Goal: Task Accomplishment & Management: Use online tool/utility

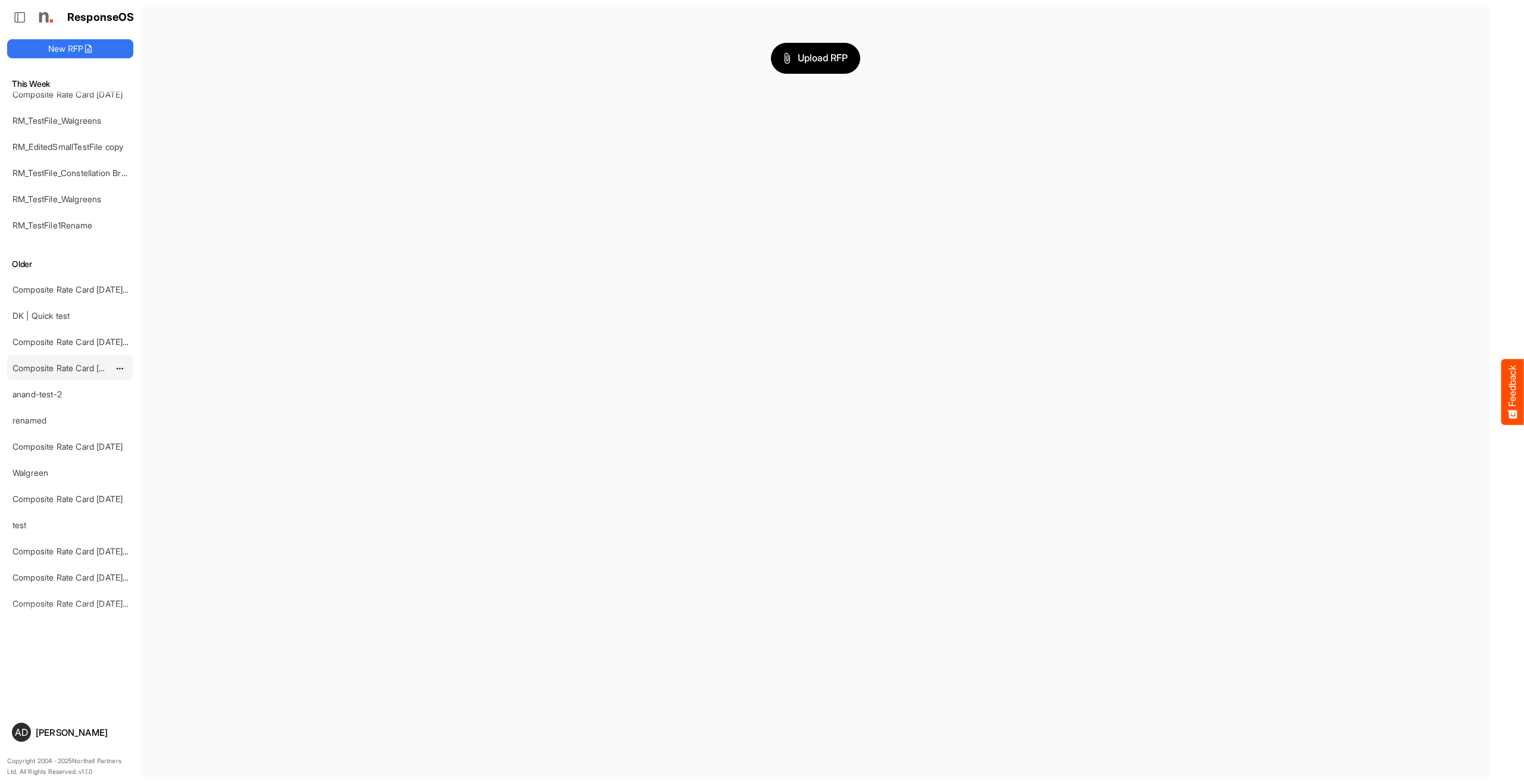
scroll to position [361, 0]
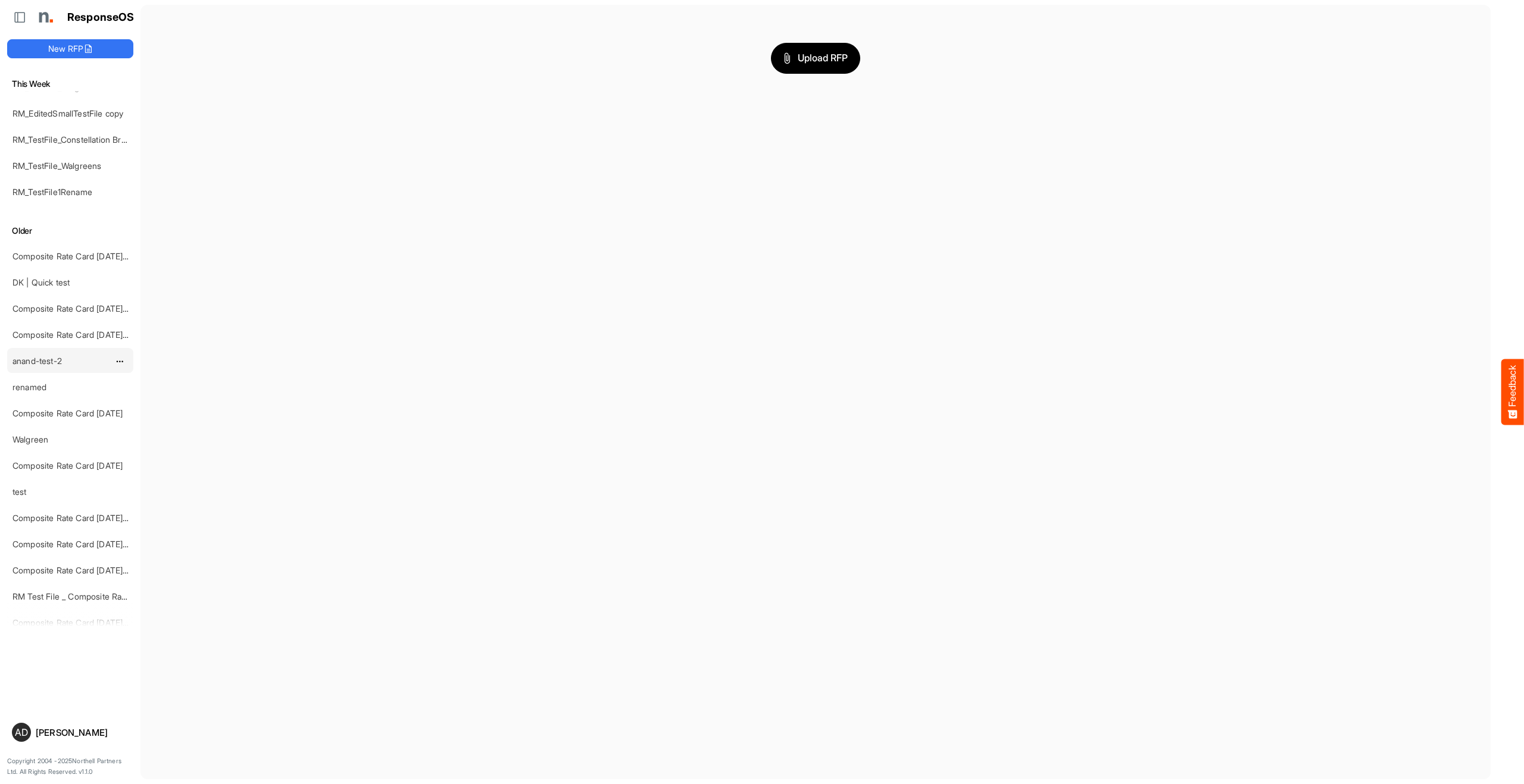
click at [46, 352] on div "anand-test-2" at bounding box center [61, 361] width 106 height 24
click at [46, 356] on link "anand-test-2" at bounding box center [38, 360] width 50 height 10
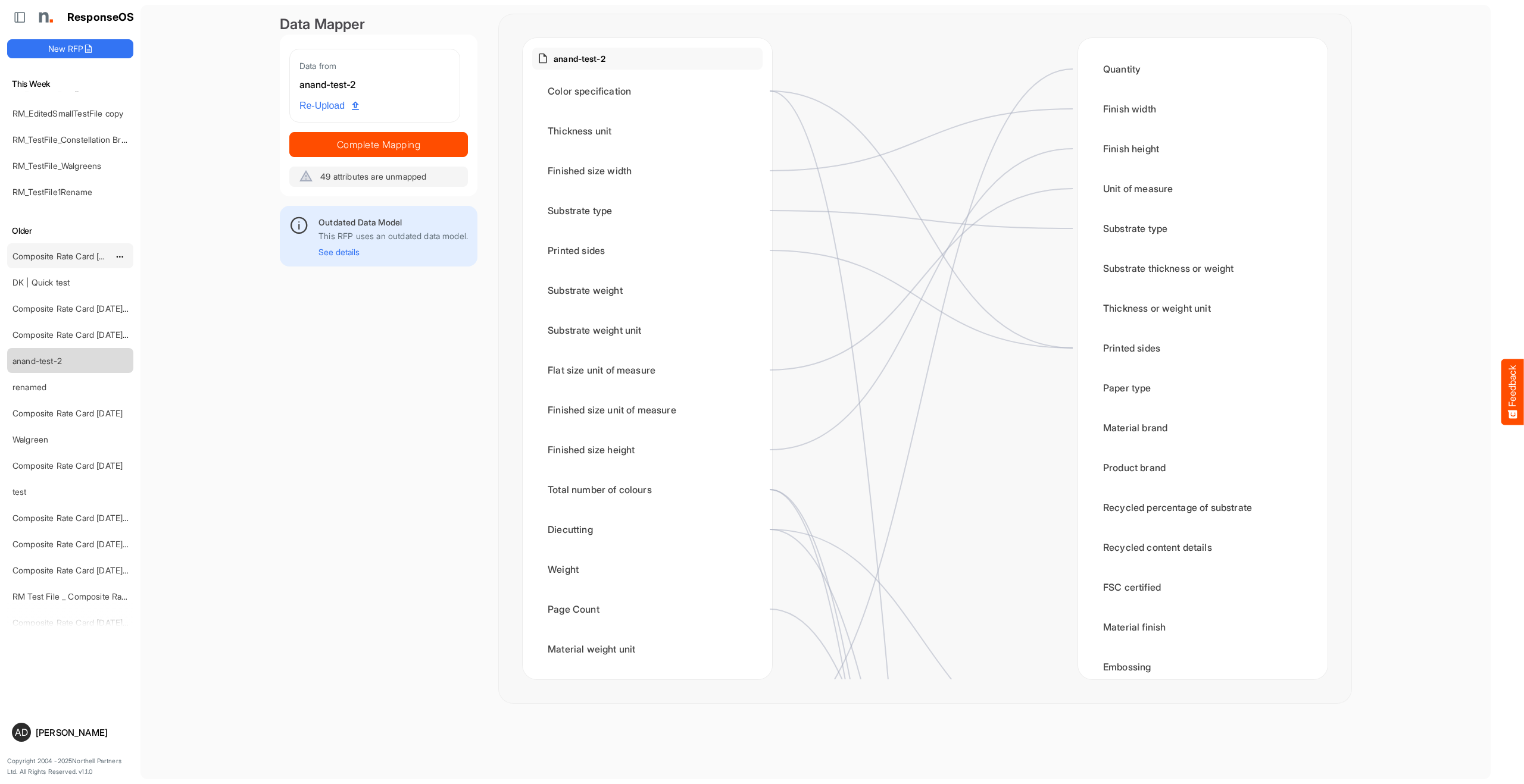
click at [49, 262] on div "Composite Rate Card [DATE]_smaller" at bounding box center [61, 256] width 106 height 24
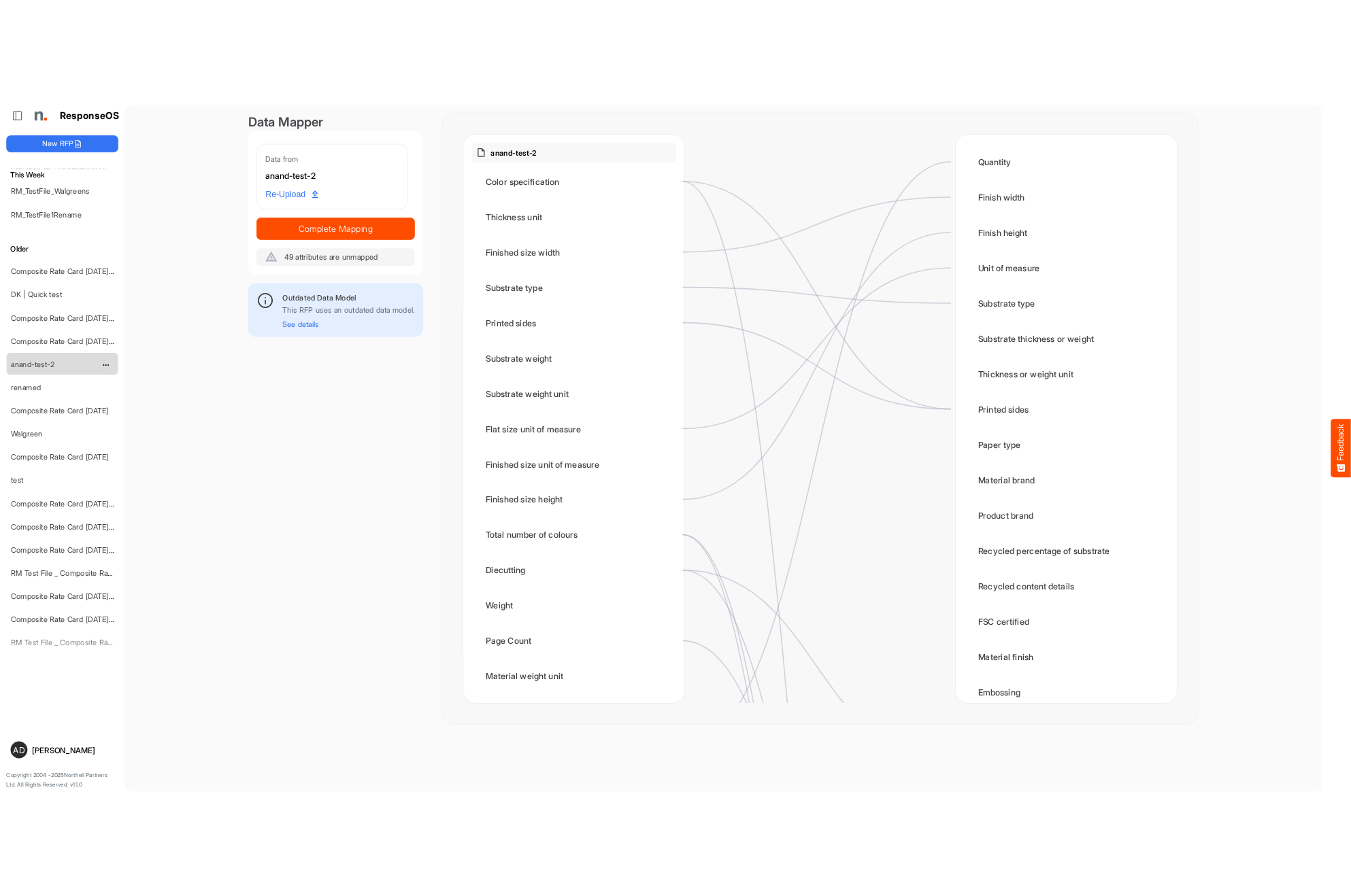
scroll to position [505, 0]
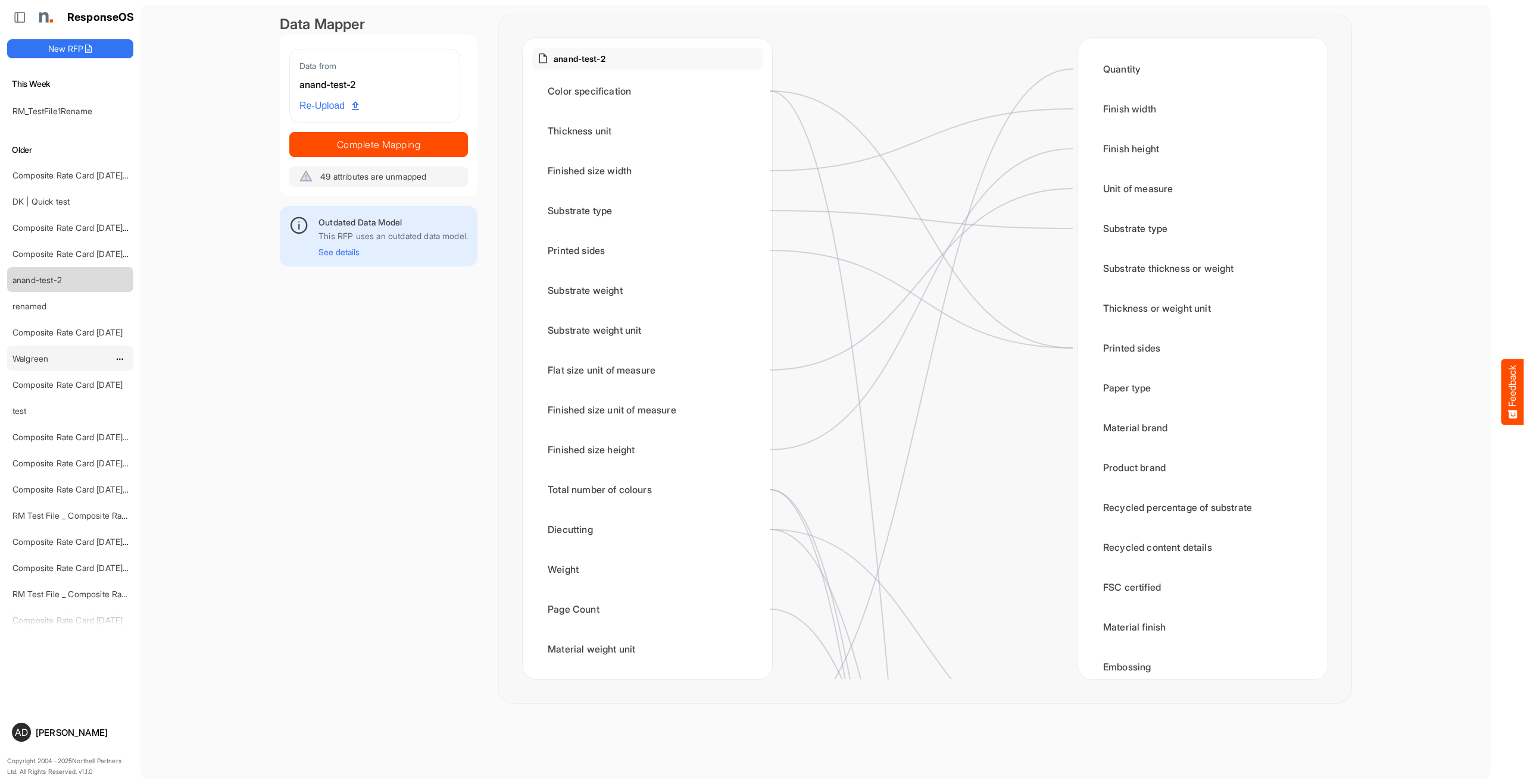
click at [37, 354] on link "Walgreen" at bounding box center [30, 359] width 35 height 10
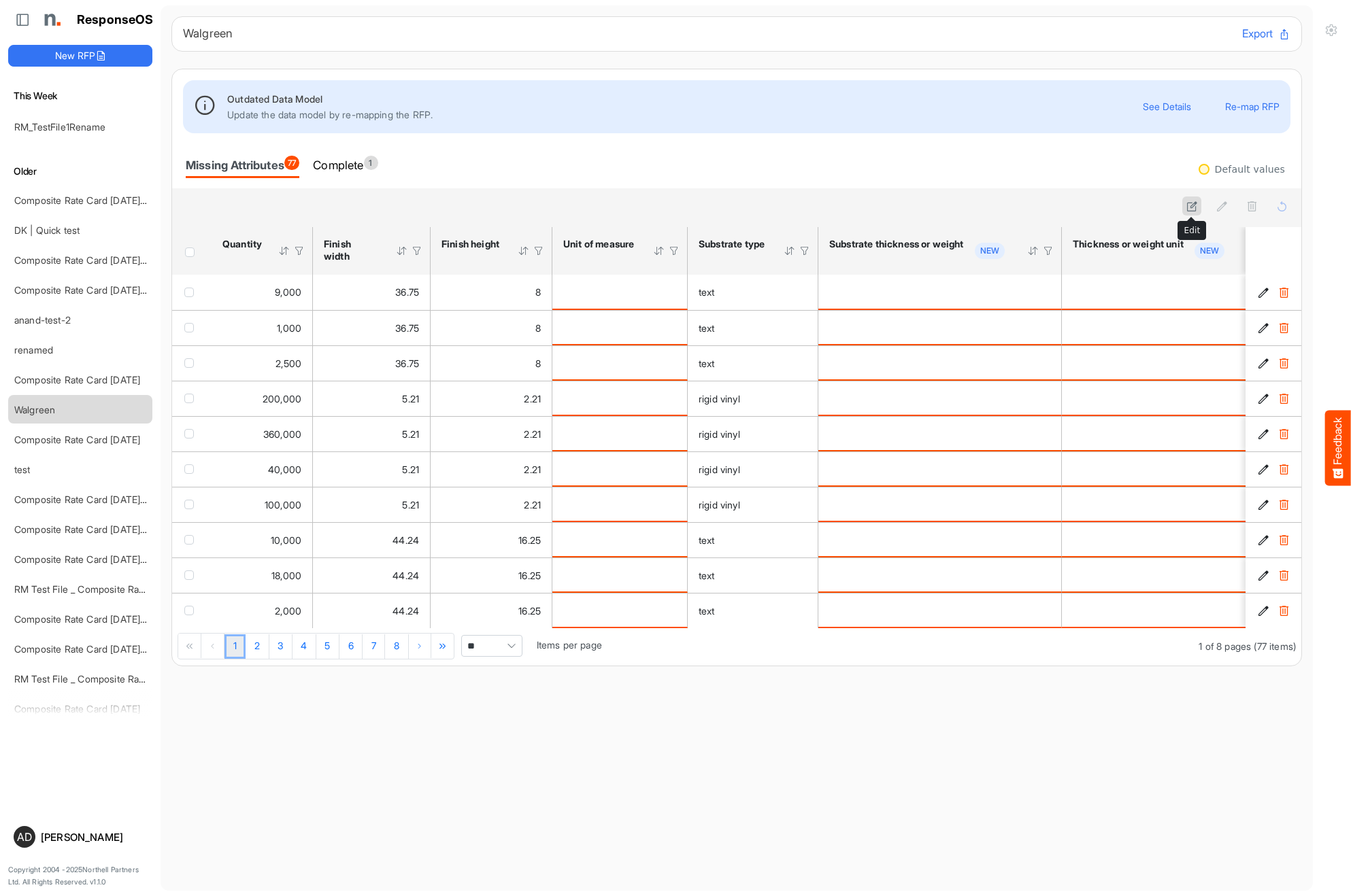
click at [1194, 206] on icon at bounding box center [1191, 206] width 12 height 12
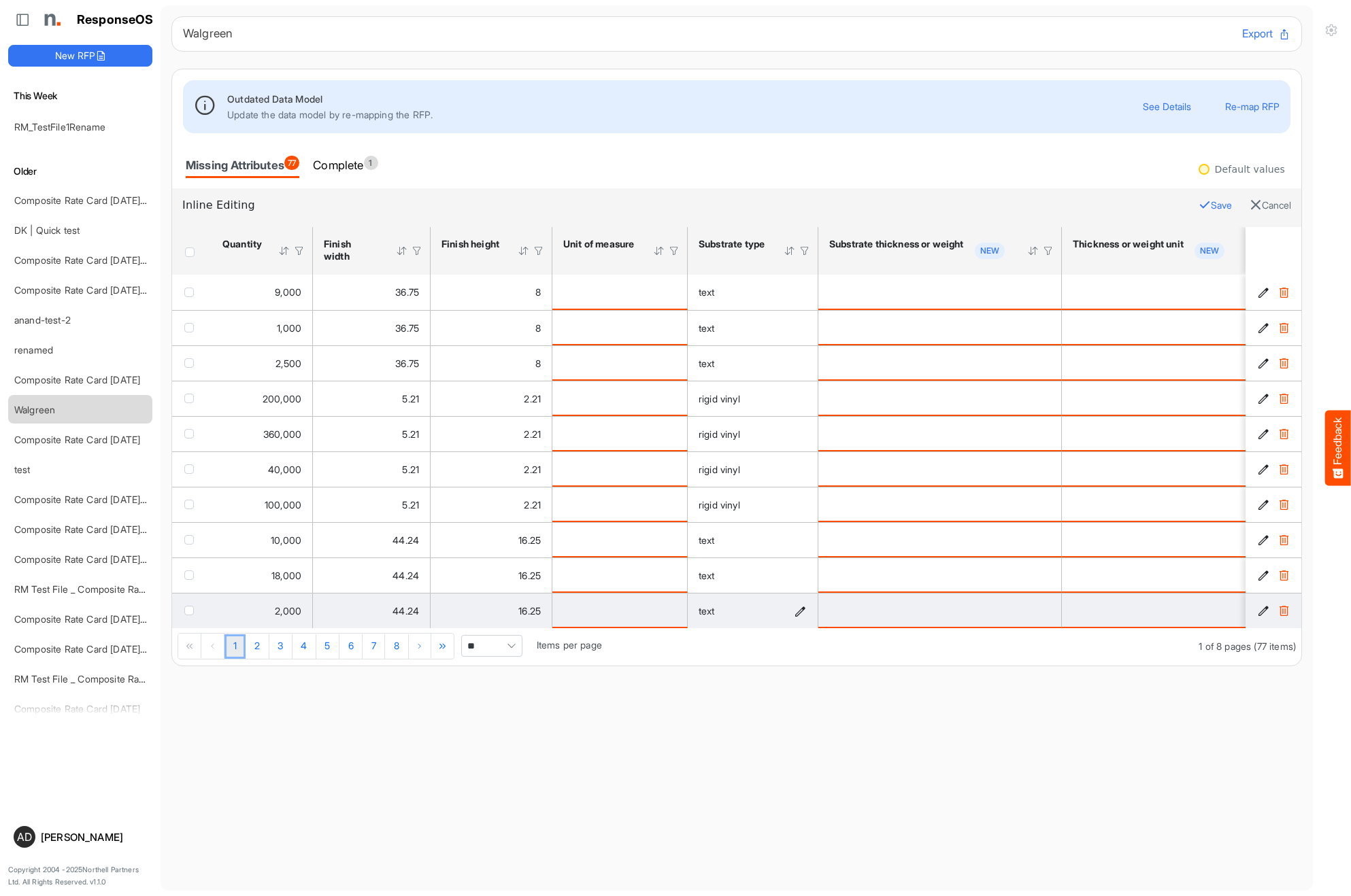
click at [794, 607] on icon "text is template cell Column Header httpsnorthellcomontologiesmapping-rulesmate…" at bounding box center [800, 611] width 12 height 12
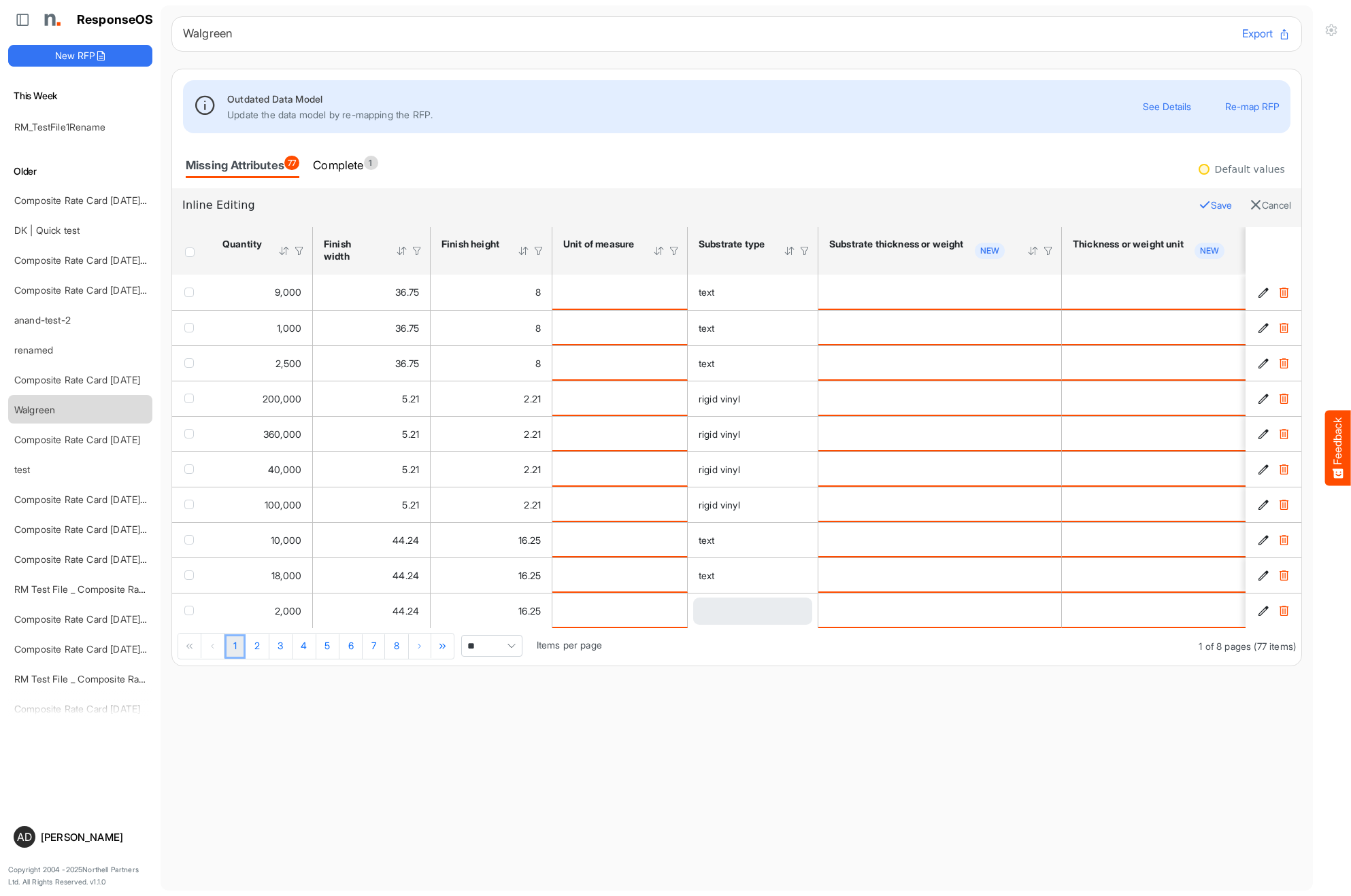
click at [731, 608] on div "Loading..." at bounding box center [753, 612] width 119 height 28
click at [731, 610] on span "****" at bounding box center [740, 612] width 92 height 28
click at [733, 732] on span "kraft board" at bounding box center [732, 732] width 54 height 11
type input "**********"
click at [764, 746] on main "Walgreen Export Outdated Data Model Update the data model by re-mapping the RFP…" at bounding box center [736, 448] width 1152 height 886
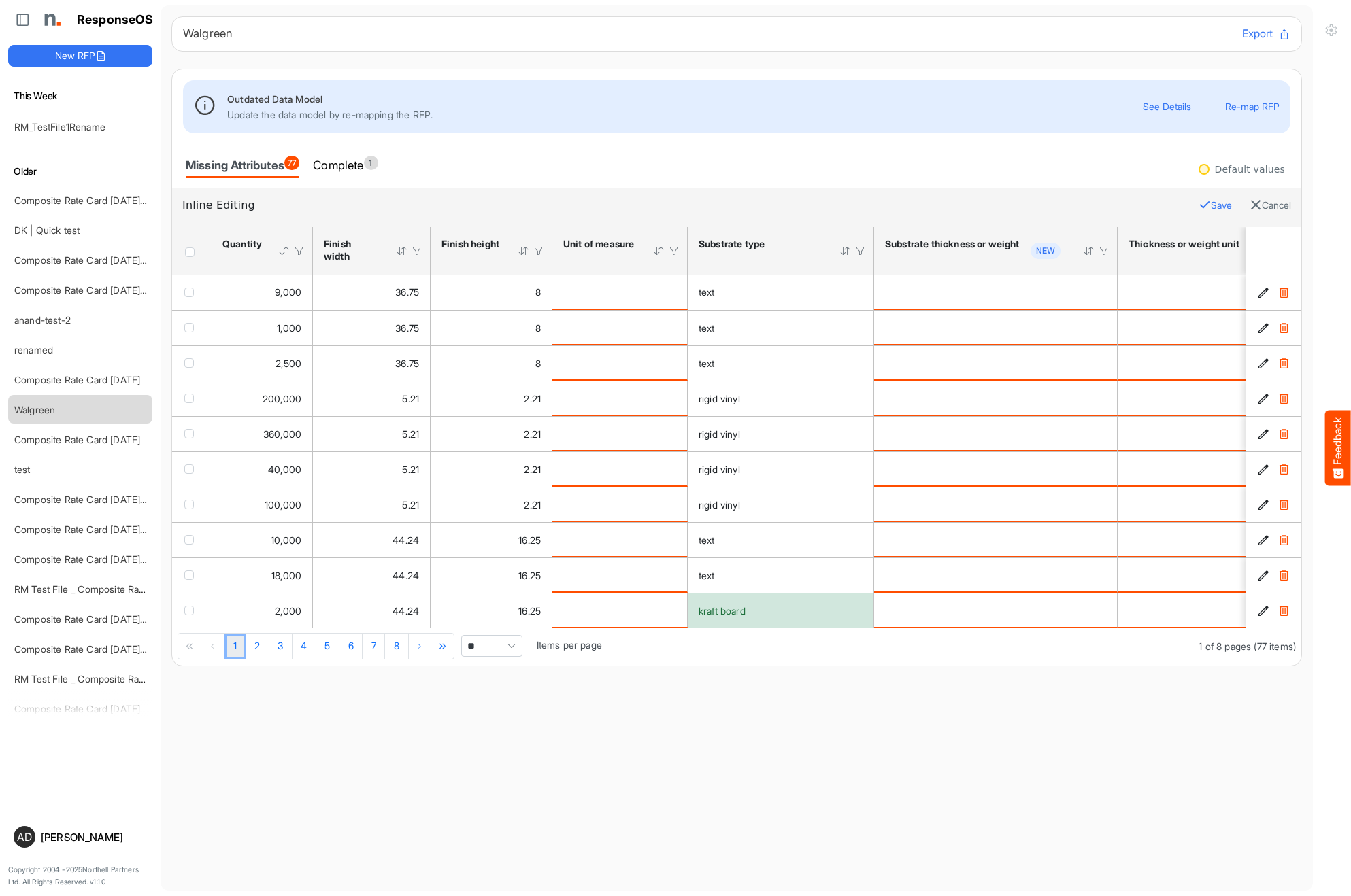
click at [1203, 208] on button "Save" at bounding box center [1215, 205] width 33 height 17
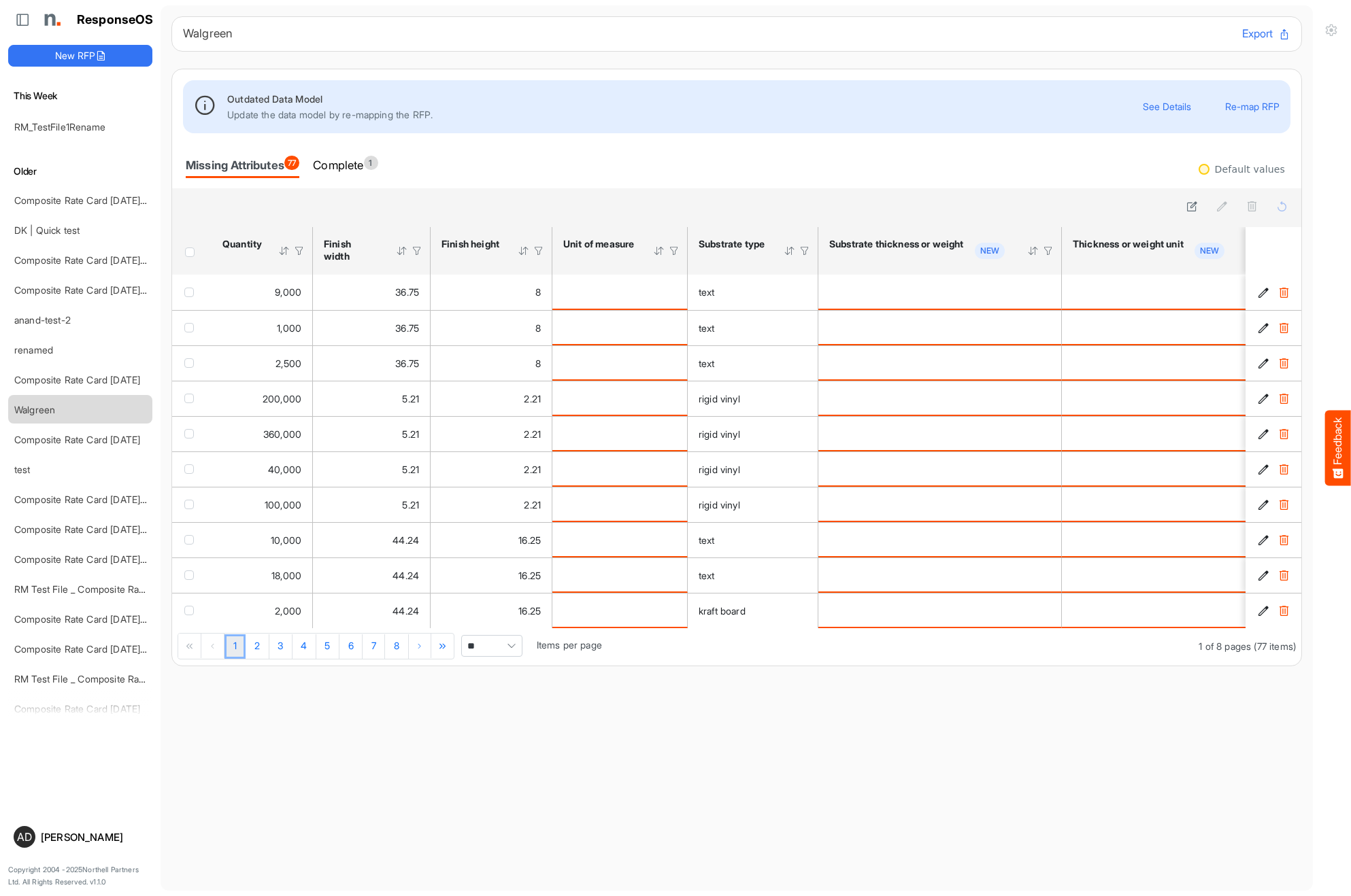
click at [807, 251] on div at bounding box center [804, 250] width 12 height 12
click at [780, 281] on span at bounding box center [788, 280] width 20 height 20
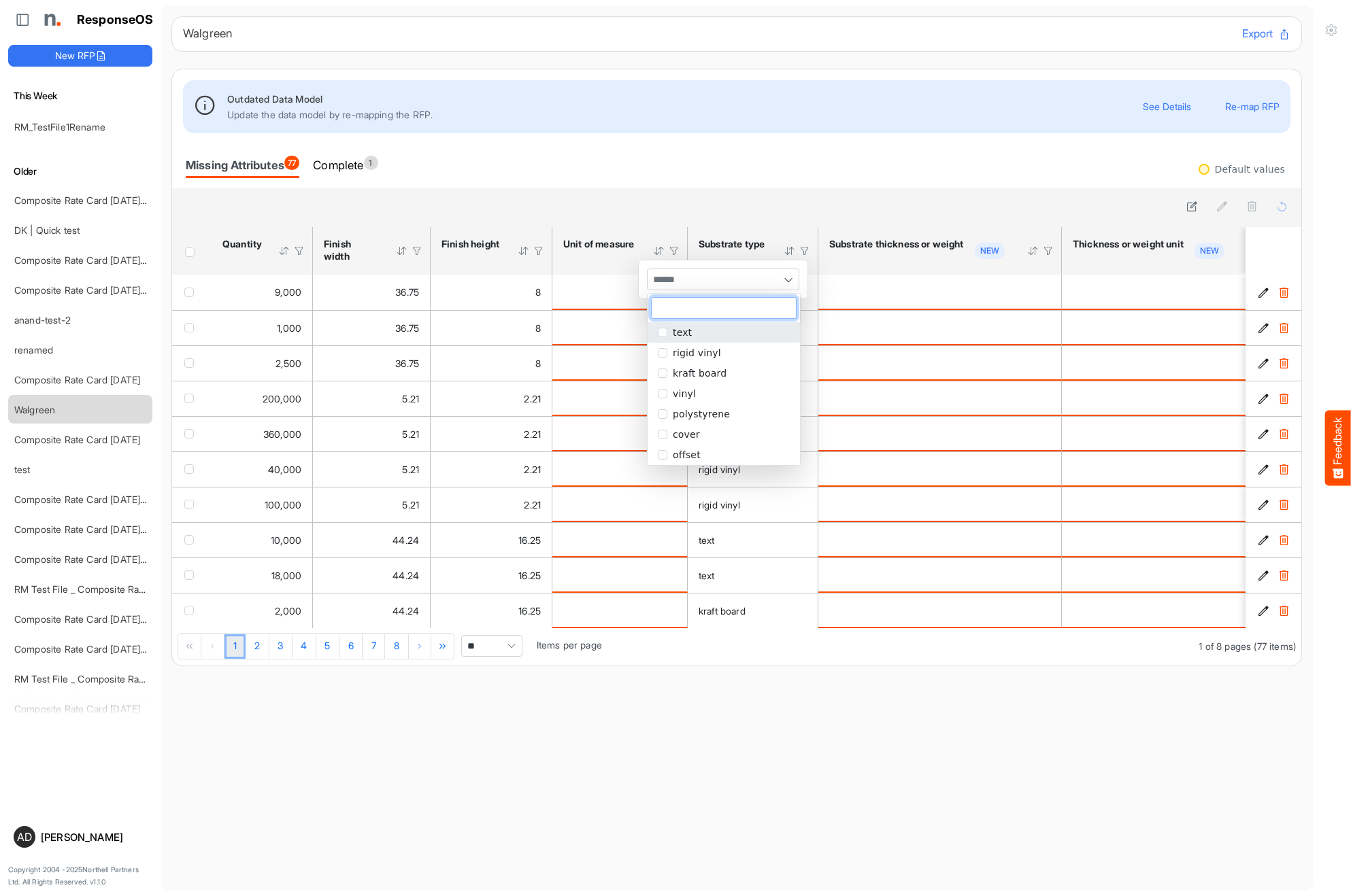
click at [776, 223] on div at bounding box center [736, 207] width 1129 height 39
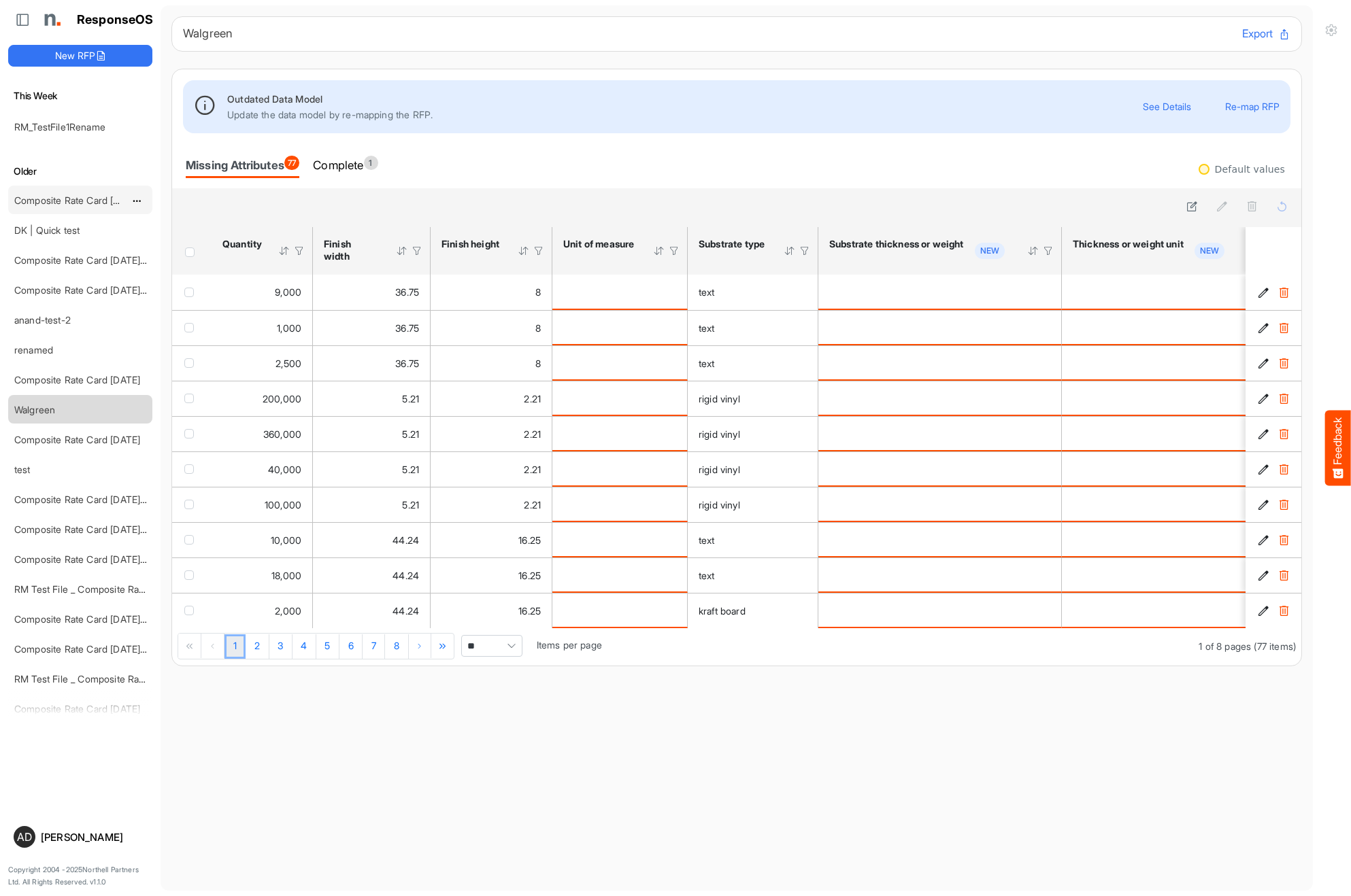
click at [68, 202] on link "Composite Rate Card [DATE]_smaller" at bounding box center [95, 200] width 161 height 12
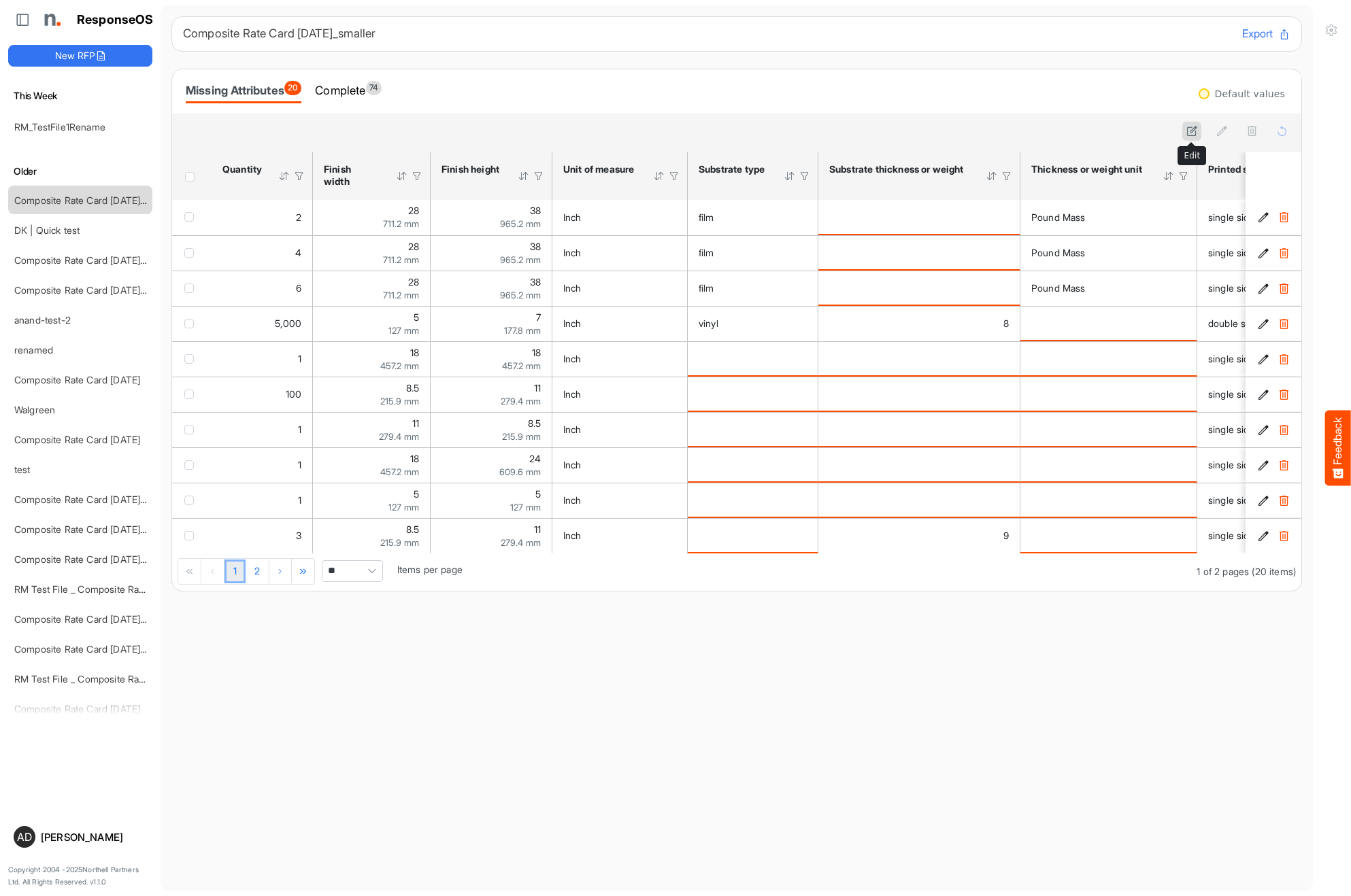
click at [1187, 133] on icon at bounding box center [1191, 130] width 12 height 12
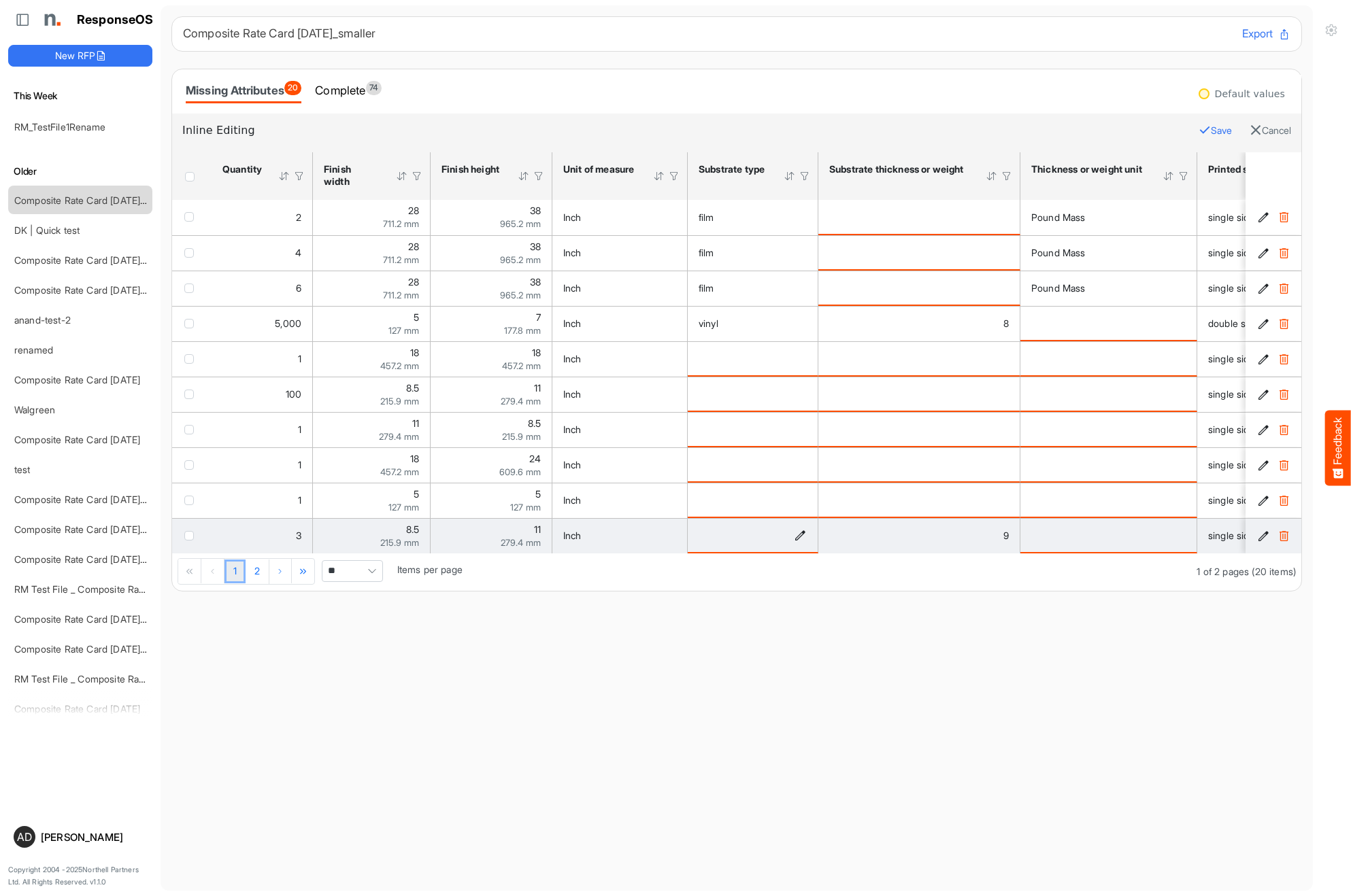
click at [801, 536] on icon "is template cell Column Header httpsnorthellcomontologiesmapping-rulesmaterialh…" at bounding box center [800, 536] width 12 height 12
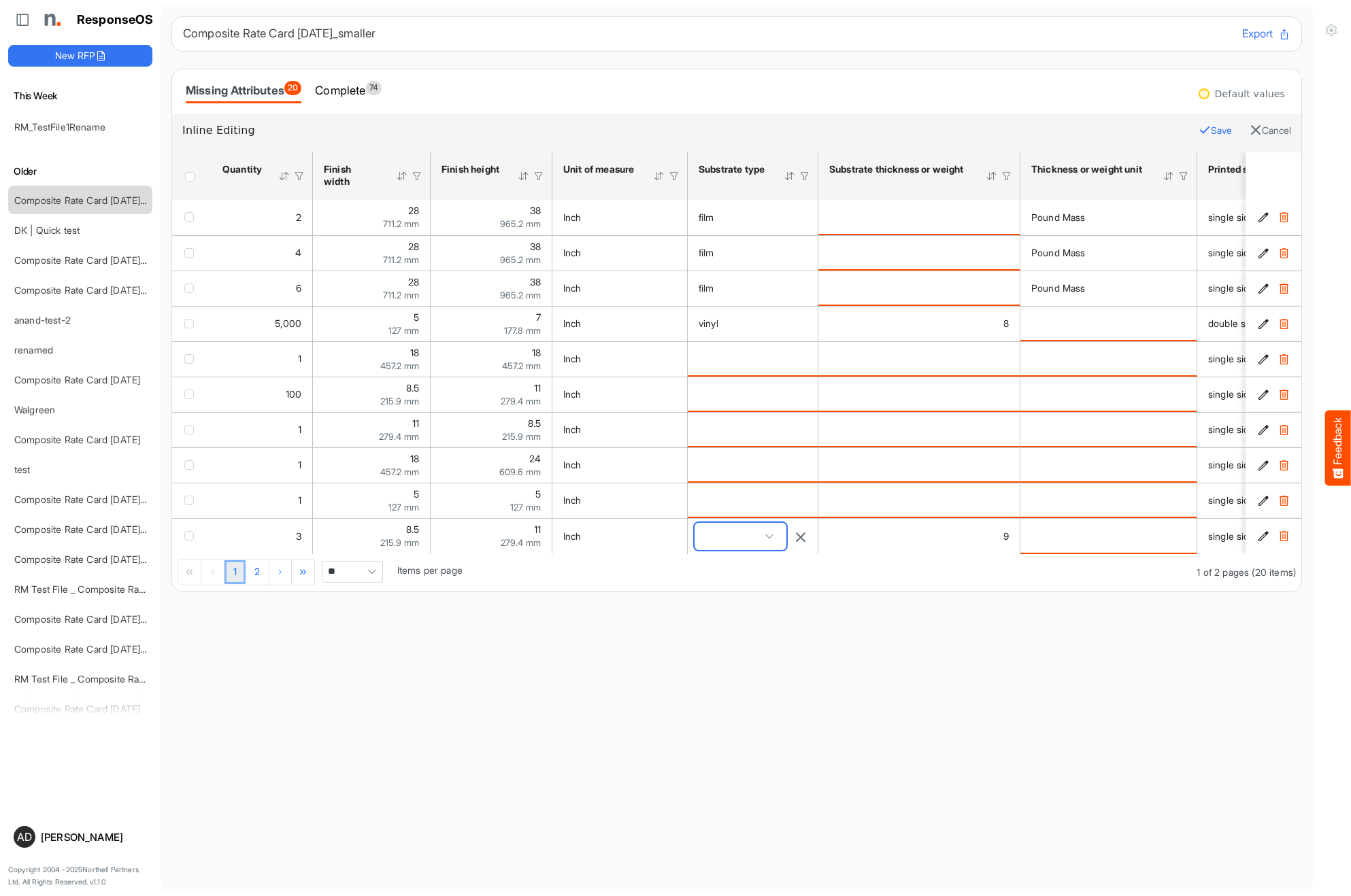
click at [762, 536] on span at bounding box center [740, 536] width 92 height 28
click at [735, 547] on span at bounding box center [740, 536] width 92 height 28
type input "***"
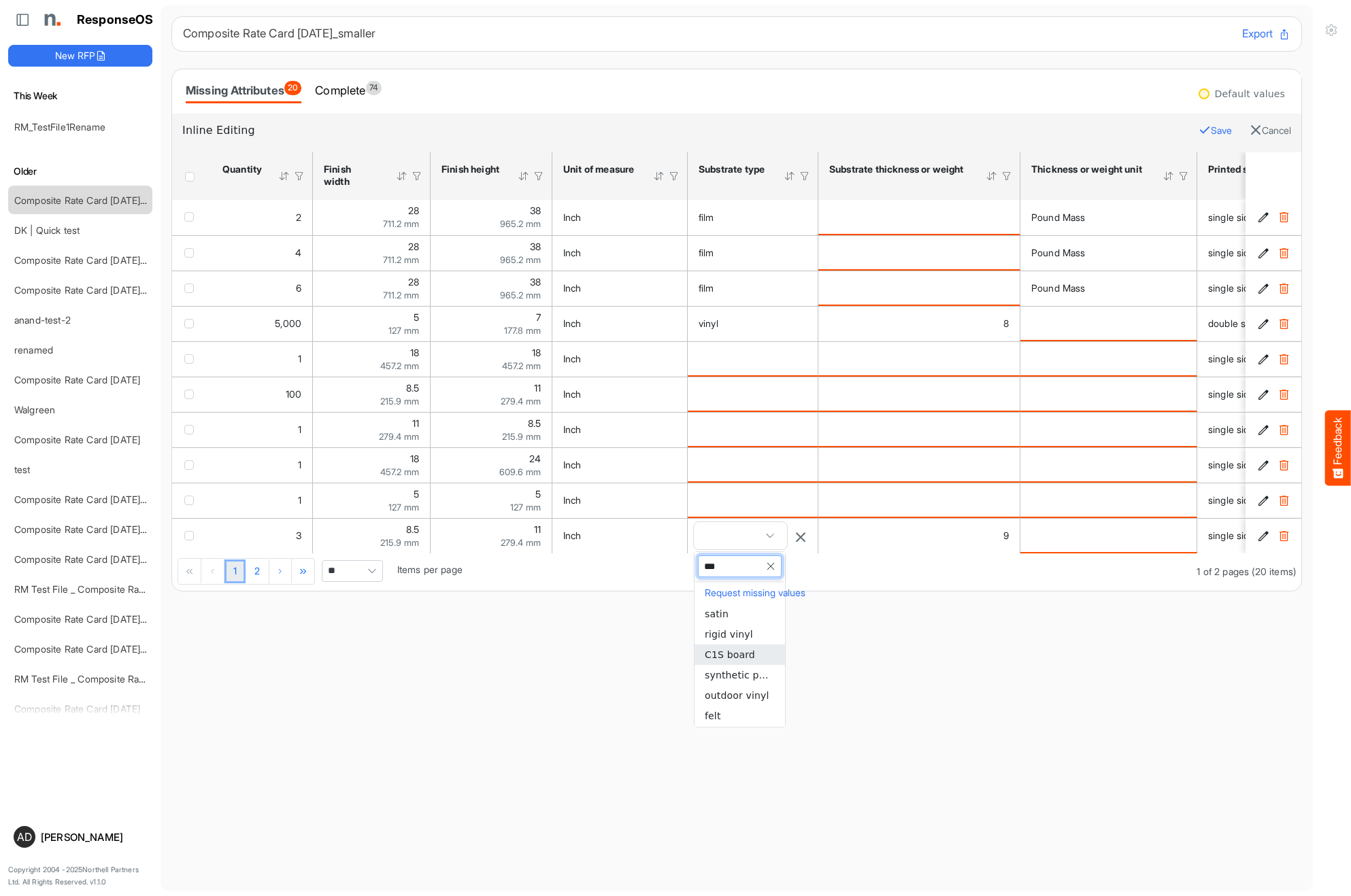
scroll to position [0, 0]
click at [730, 656] on span "paper" at bounding box center [718, 657] width 28 height 11
type input "*****"
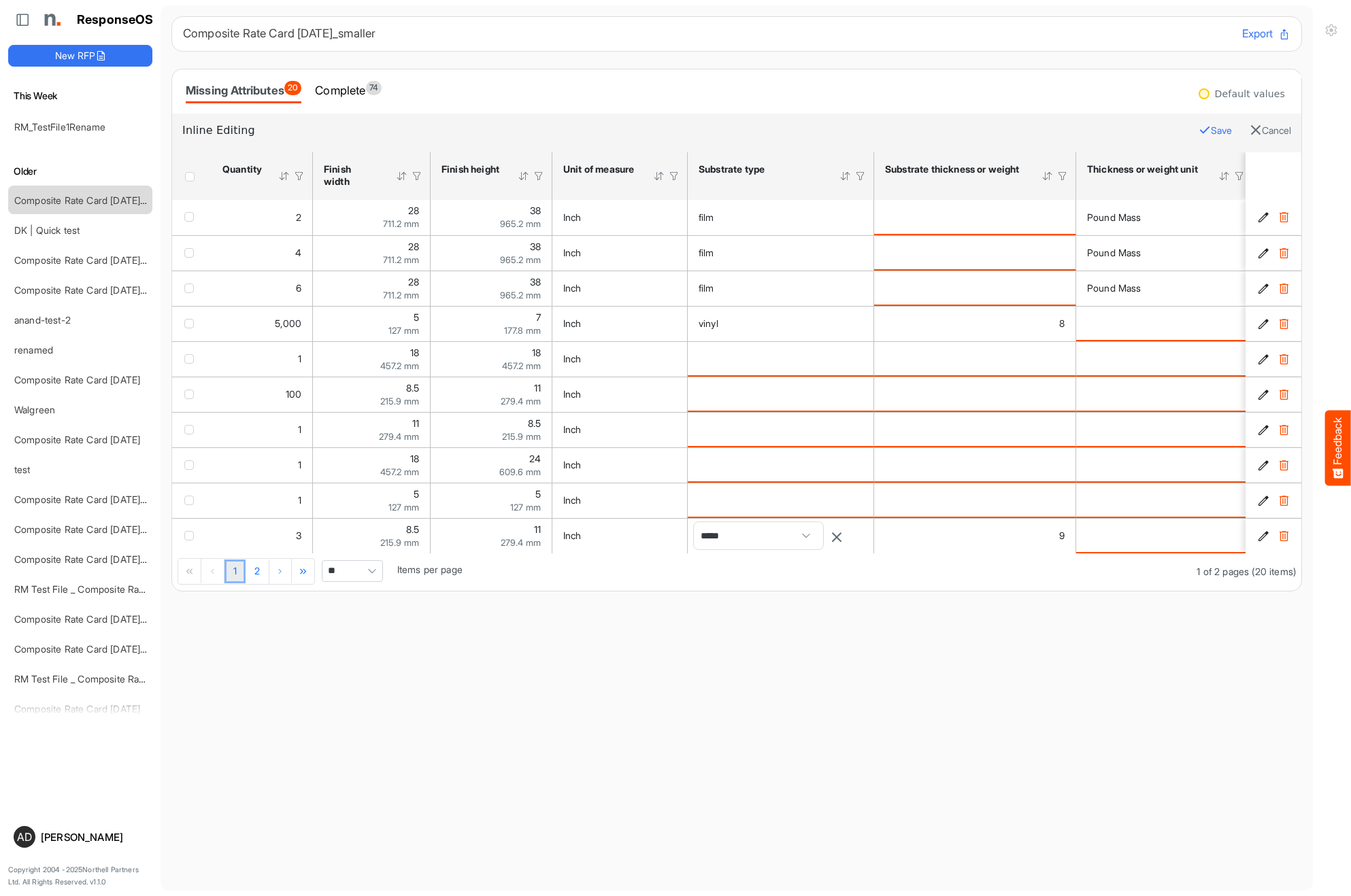
click at [755, 663] on main "Composite Rate Card [DATE]_smaller Export Missing Attributes 20 Complete 74 Def…" at bounding box center [736, 448] width 1152 height 886
click at [1213, 125] on button "Save" at bounding box center [1215, 130] width 33 height 17
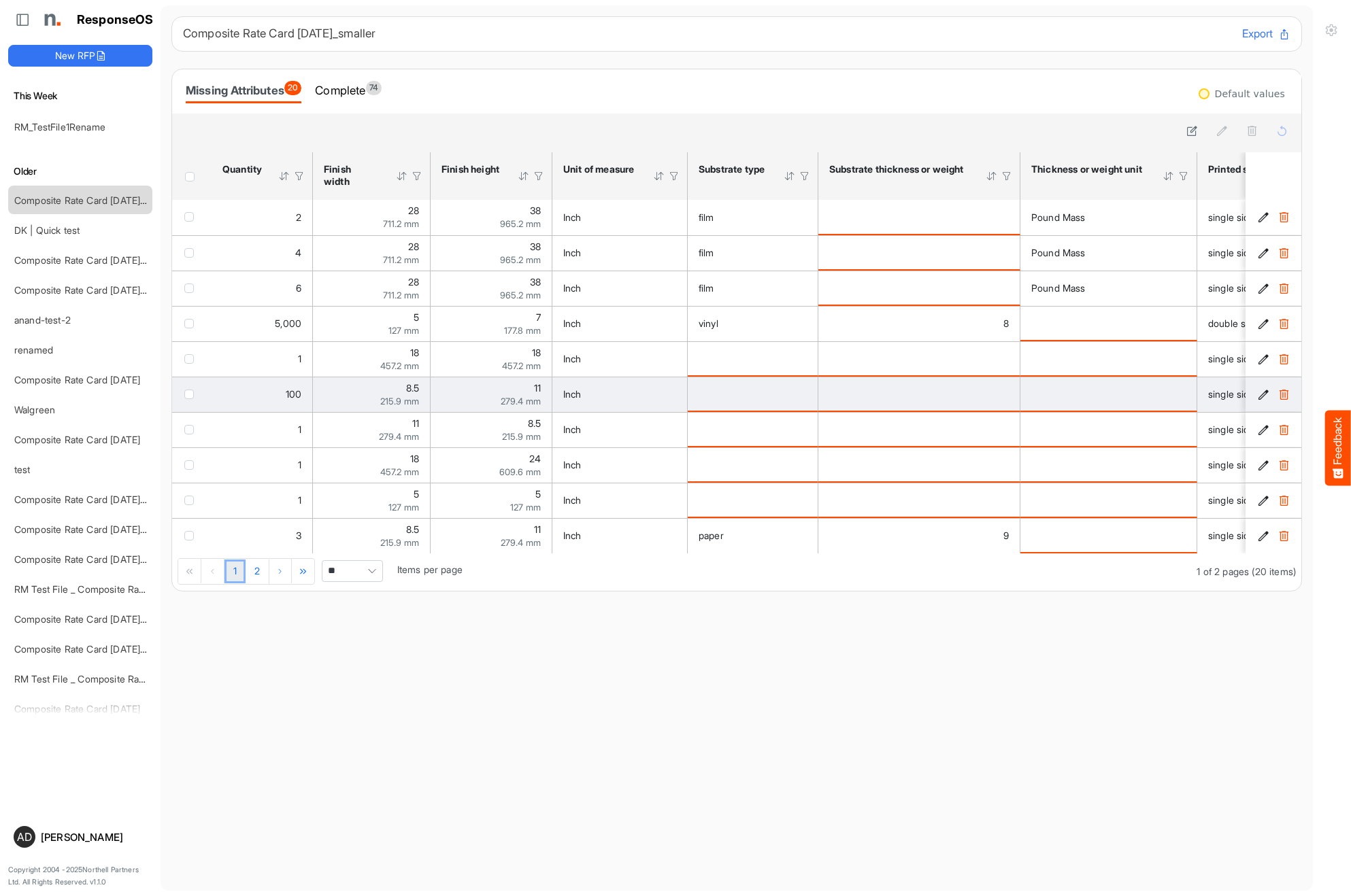
click at [1184, 131] on button at bounding box center [1191, 131] width 19 height 19
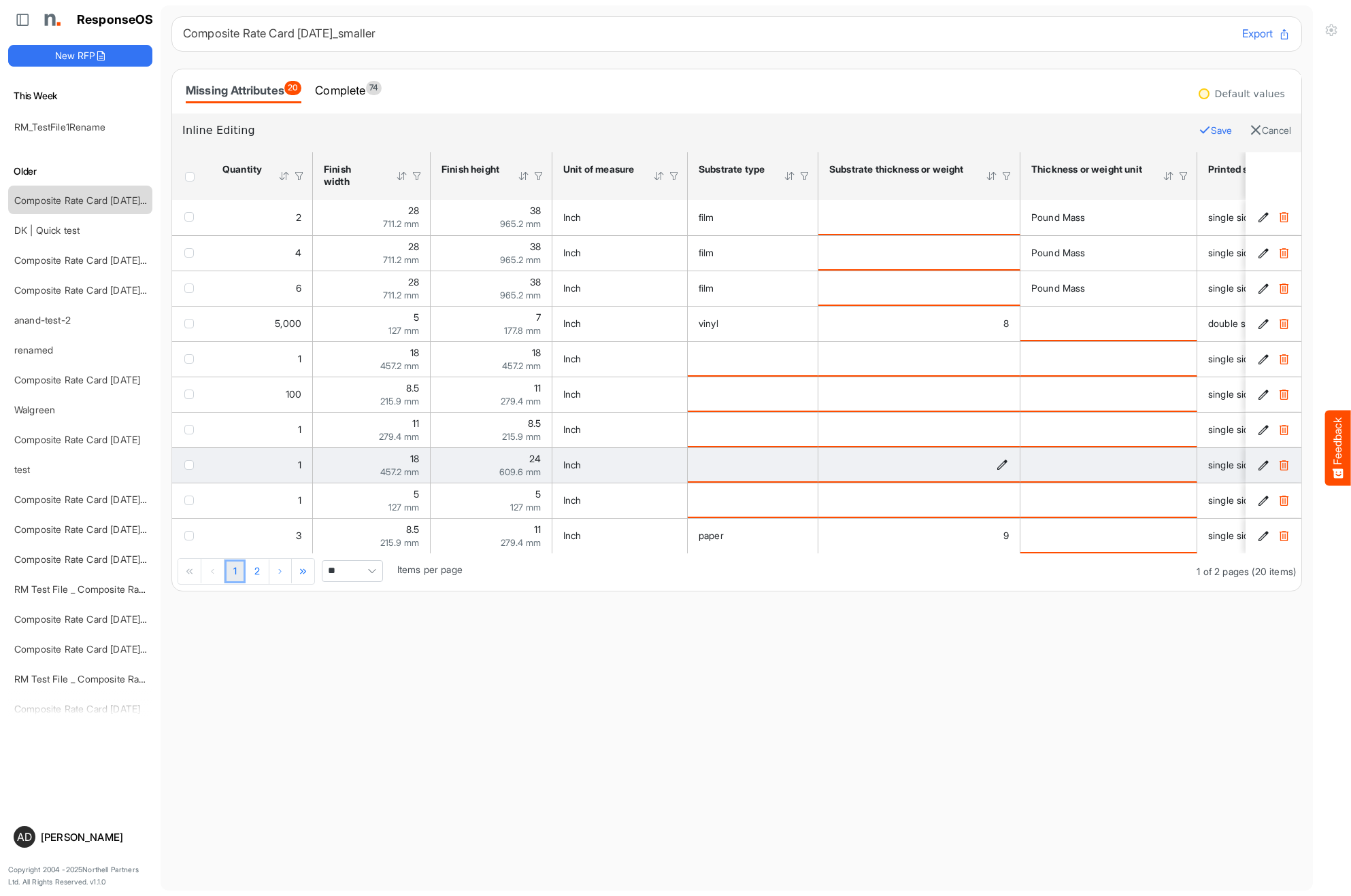
click at [1006, 467] on icon "is template cell Column Header httpsnorthellcomontologiesmapping-rulesmaterialh…" at bounding box center [1002, 465] width 12 height 12
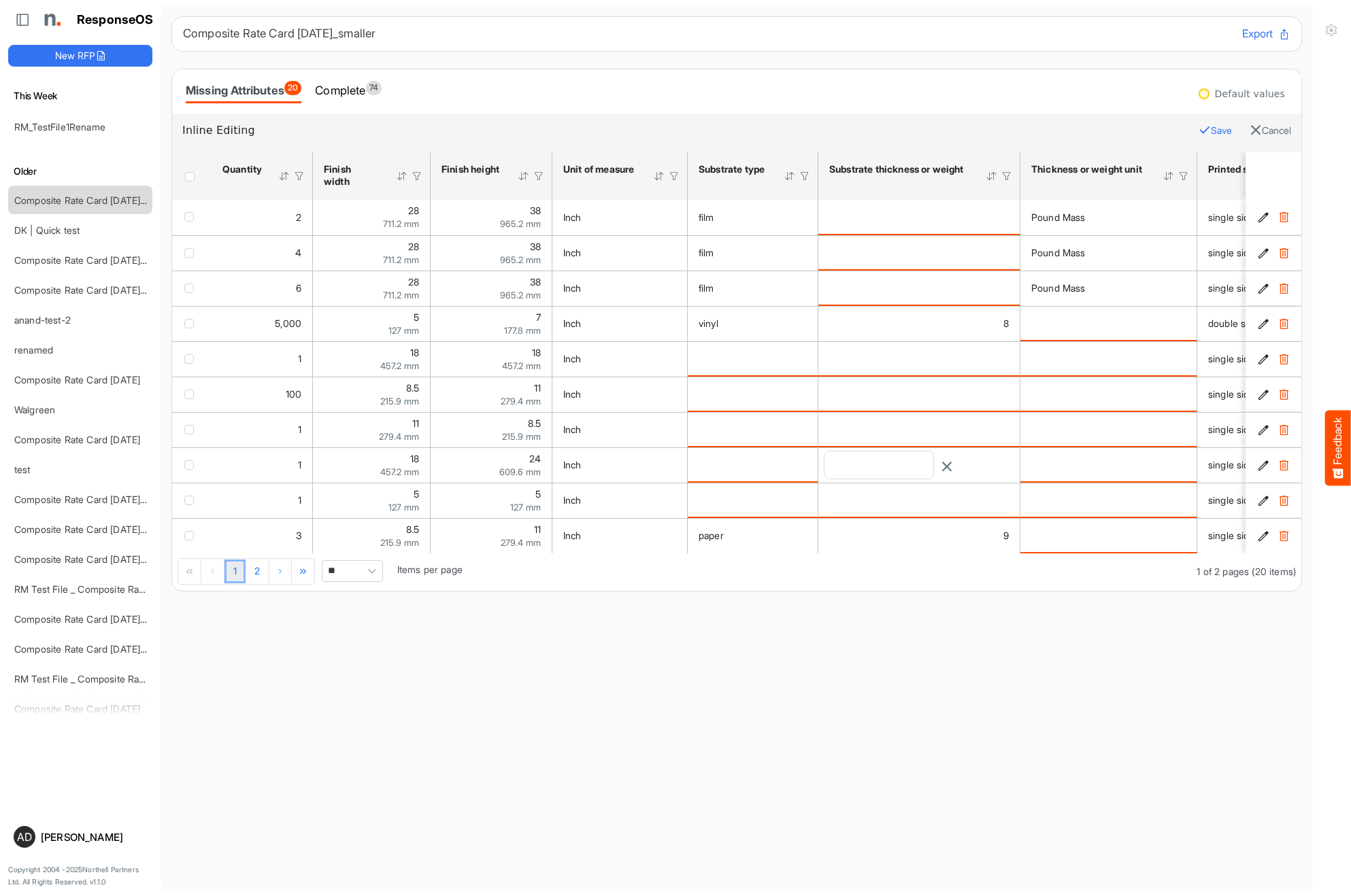
click at [921, 470] on input "number" at bounding box center [879, 465] width 109 height 28
click at [907, 470] on input "number" at bounding box center [879, 465] width 109 height 28
click at [888, 472] on input "number" at bounding box center [879, 465] width 109 height 28
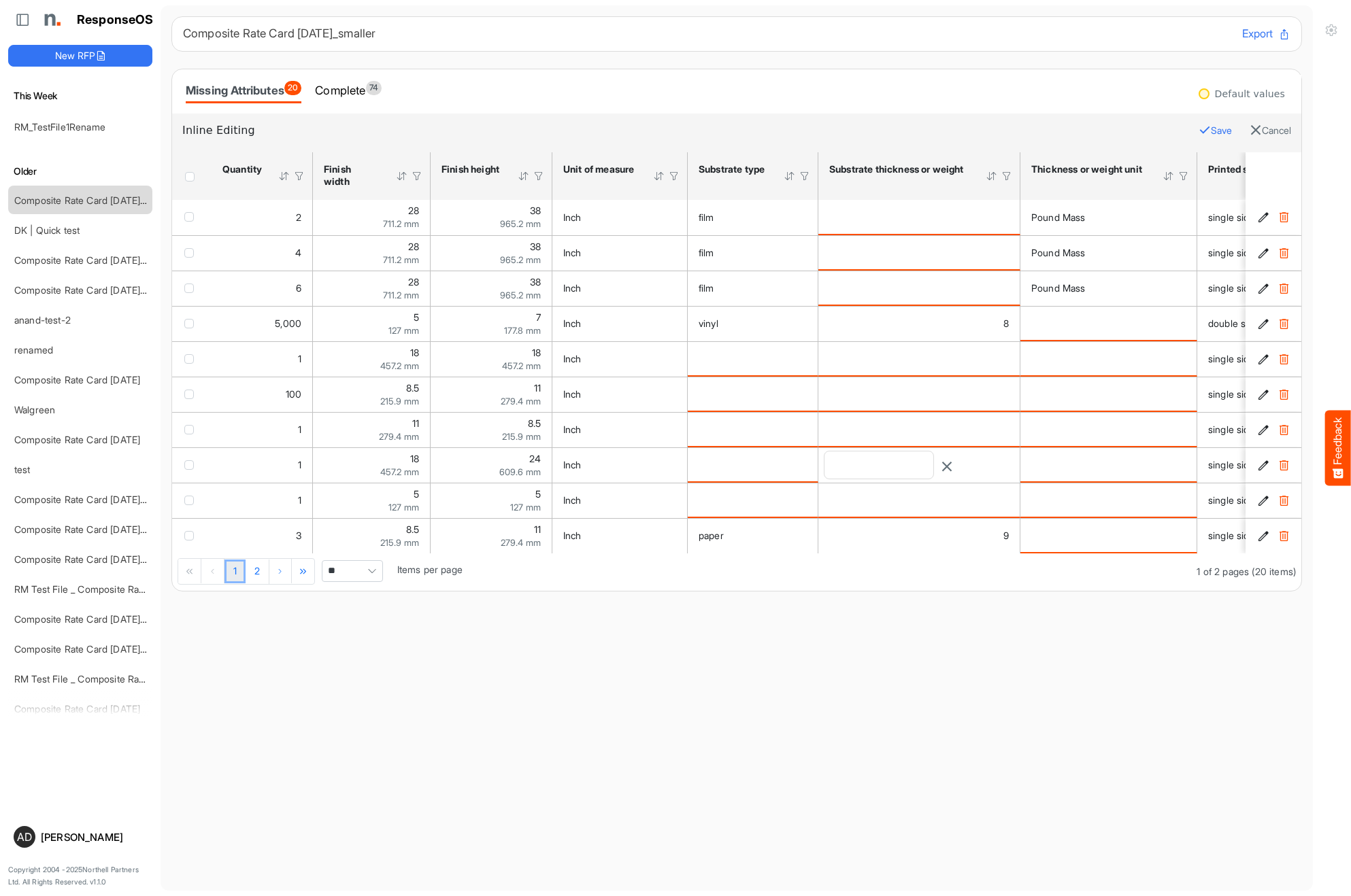
click at [941, 630] on main "Composite Rate Card [DATE]_smaller Export Missing Attributes 20 Complete 74 Def…" at bounding box center [736, 448] width 1152 height 886
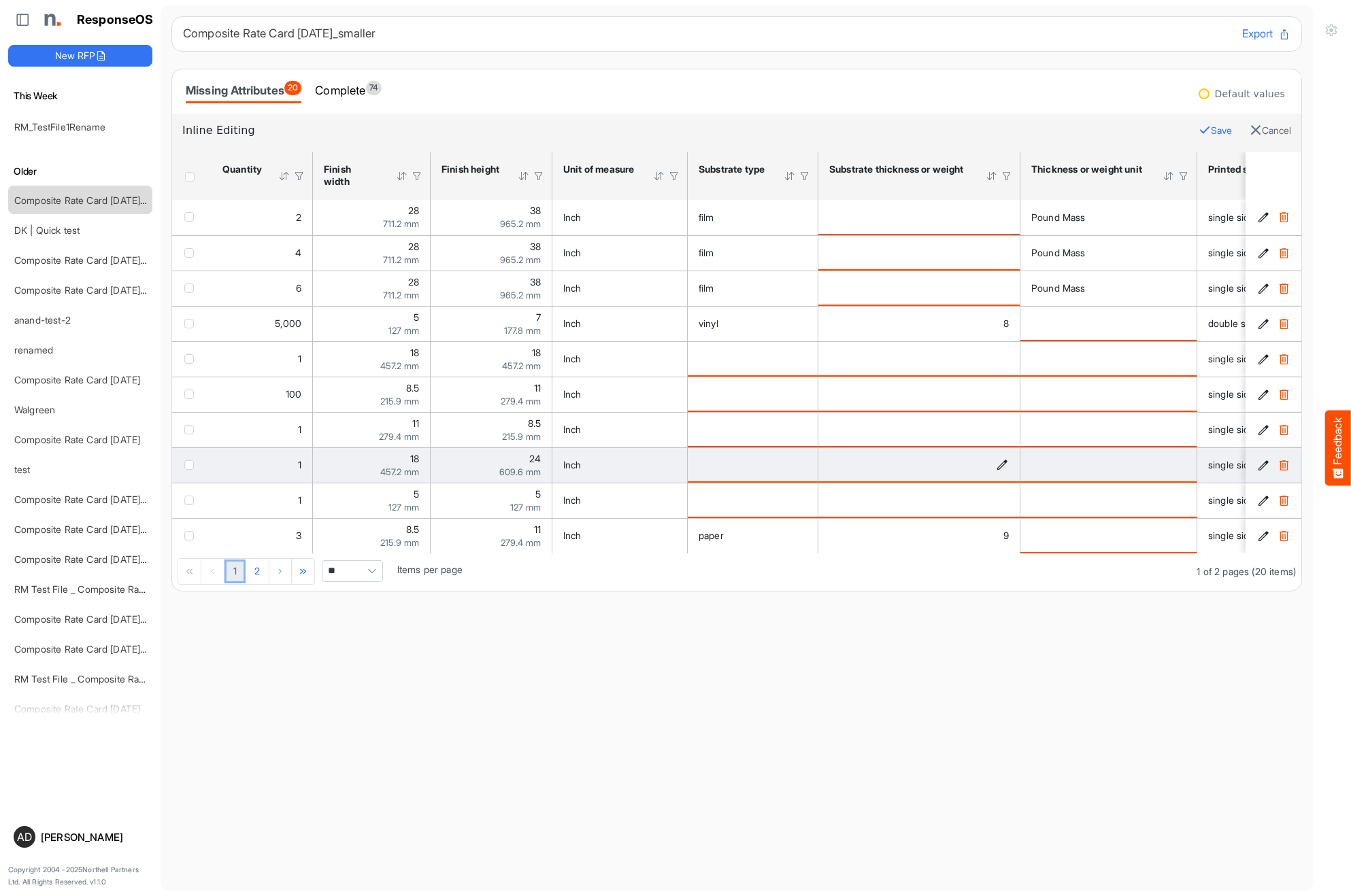
click at [999, 465] on icon "is template cell Column Header httpsnorthellcomontologiesmapping-rulesmaterialh…" at bounding box center [1002, 465] width 12 height 12
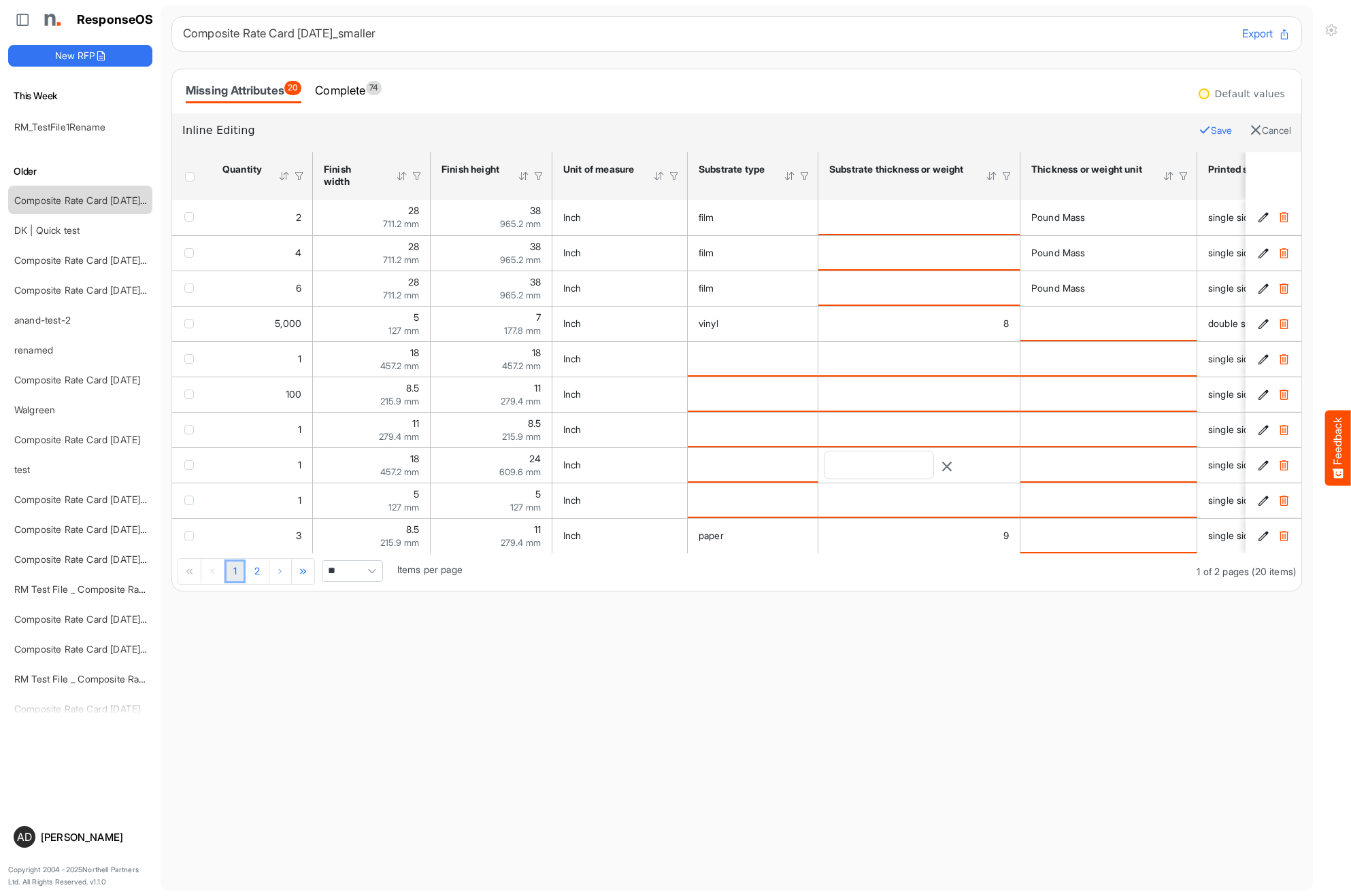
click at [881, 465] on input "number" at bounding box center [879, 465] width 109 height 28
click at [953, 472] on div at bounding box center [947, 465] width 12 height 15
click at [953, 467] on icon "button" at bounding box center [947, 466] width 12 height 12
